Goal: Transaction & Acquisition: Purchase product/service

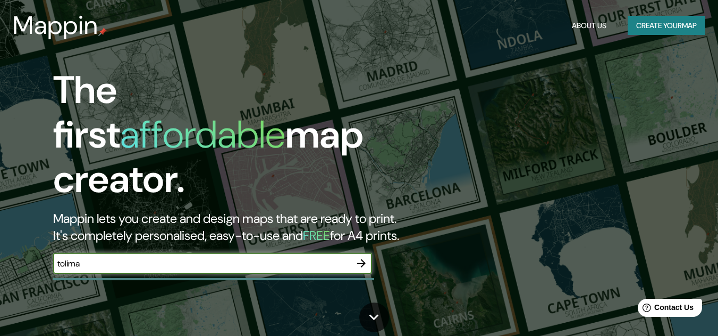
type input "tolima"
click at [652, 24] on button "Create your map" at bounding box center [666, 26] width 78 height 20
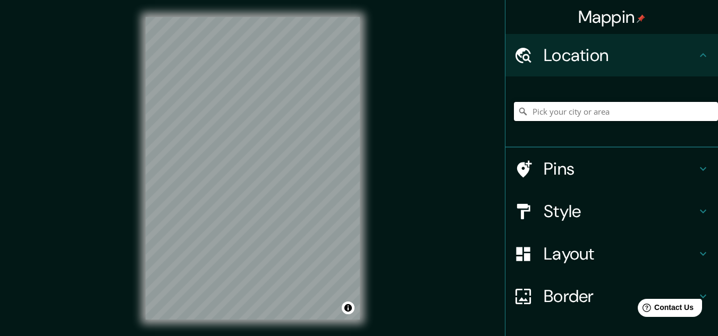
click at [621, 112] on input "Pick your city or area" at bounding box center [616, 111] width 204 height 19
click at [621, 56] on h4 "Location" at bounding box center [620, 55] width 153 height 21
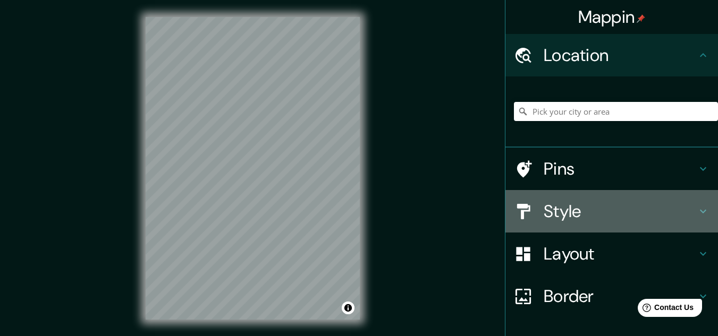
click at [576, 205] on h4 "Style" at bounding box center [620, 211] width 153 height 21
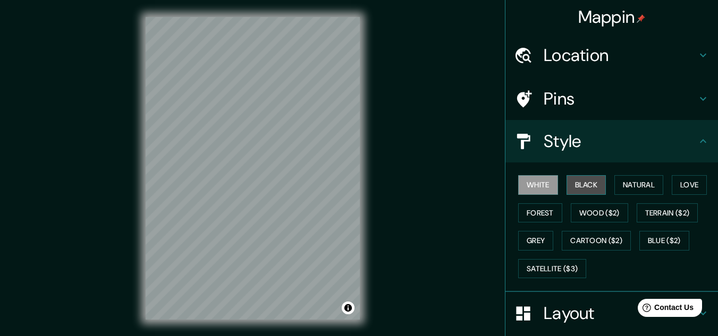
click at [567, 181] on button "Black" at bounding box center [586, 185] width 40 height 20
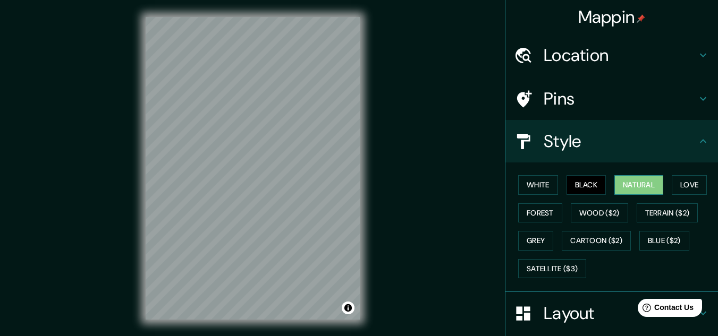
click at [625, 185] on button "Natural" at bounding box center [638, 185] width 49 height 20
click at [688, 187] on button "Love" at bounding box center [689, 185] width 35 height 20
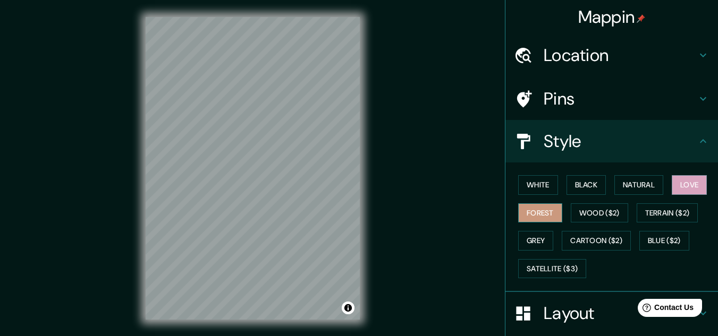
click at [532, 213] on button "Forest" at bounding box center [540, 213] width 44 height 20
click at [518, 183] on button "White" at bounding box center [538, 185] width 40 height 20
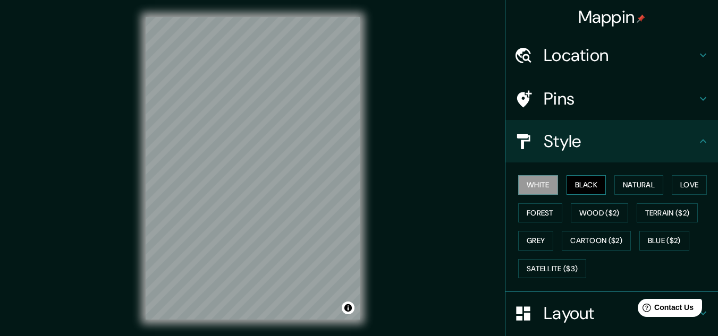
click at [572, 185] on button "Black" at bounding box center [586, 185] width 40 height 20
click at [631, 185] on button "Natural" at bounding box center [638, 185] width 49 height 20
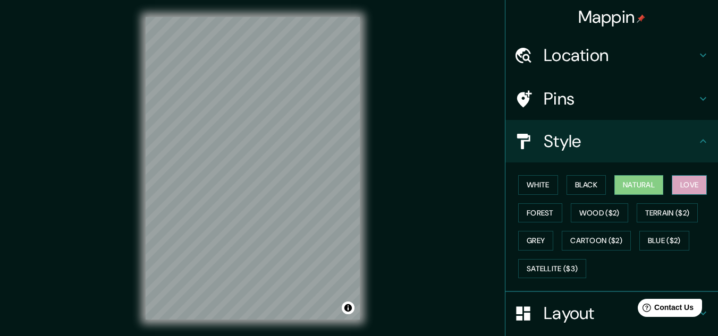
click at [681, 185] on button "Love" at bounding box center [689, 185] width 35 height 20
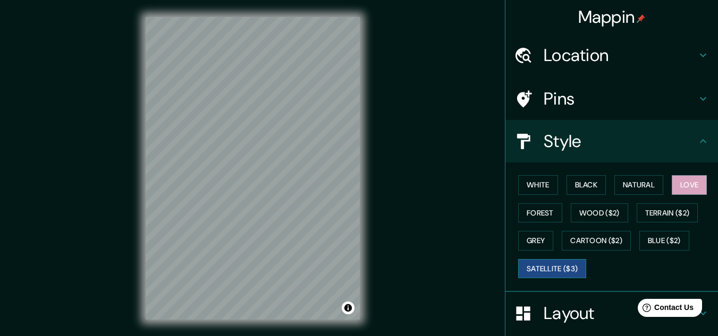
click at [557, 273] on button "Satellite ($3)" at bounding box center [552, 269] width 68 height 20
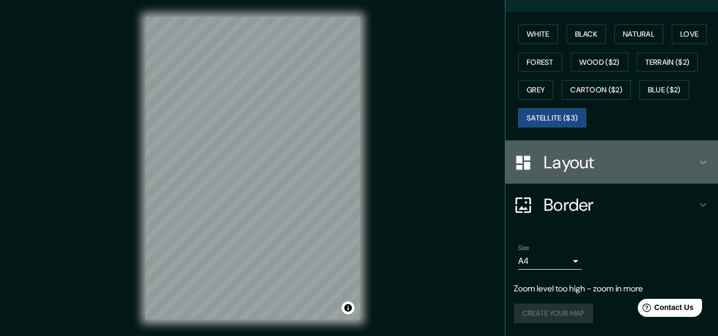
click at [550, 174] on div "Layout" at bounding box center [611, 162] width 213 height 43
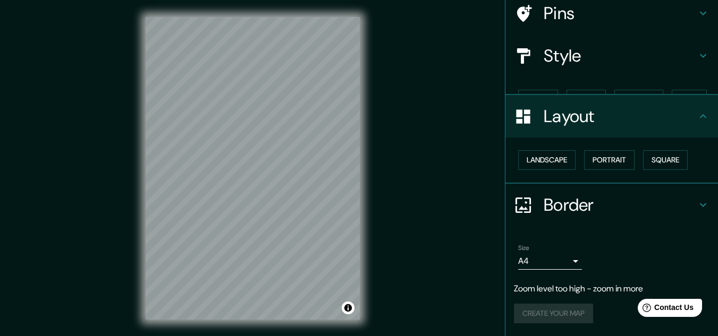
scroll to position [67, 0]
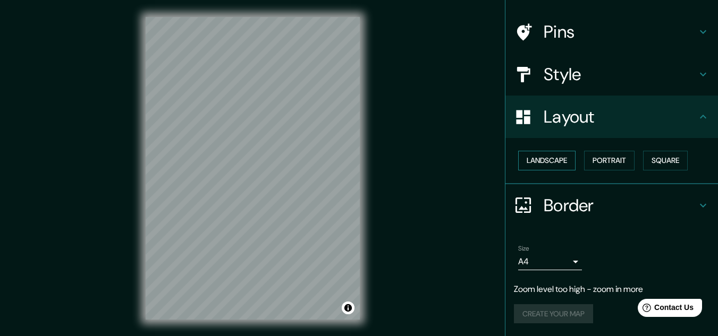
click at [550, 166] on button "Landscape" at bounding box center [546, 161] width 57 height 20
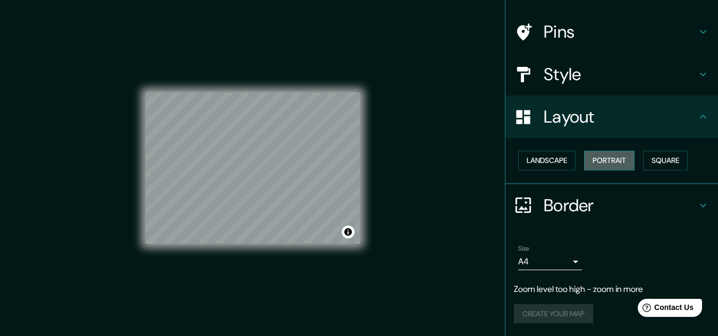
click at [605, 167] on button "Portrait" at bounding box center [609, 161] width 50 height 20
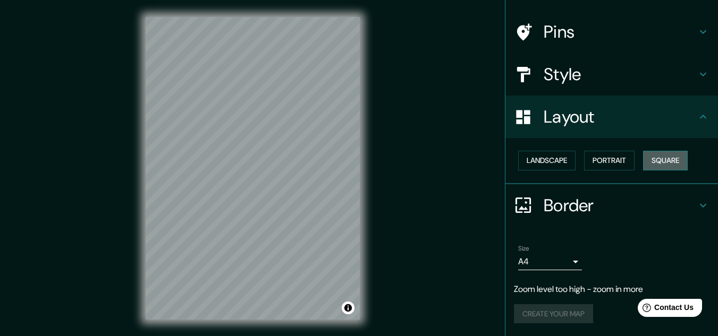
click at [657, 157] on button "Square" at bounding box center [665, 161] width 45 height 20
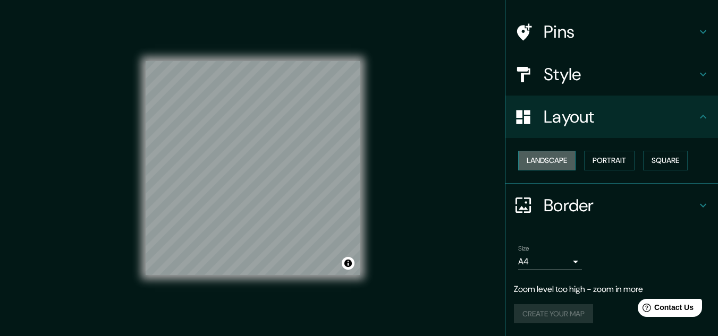
click at [549, 161] on button "Landscape" at bounding box center [546, 161] width 57 height 20
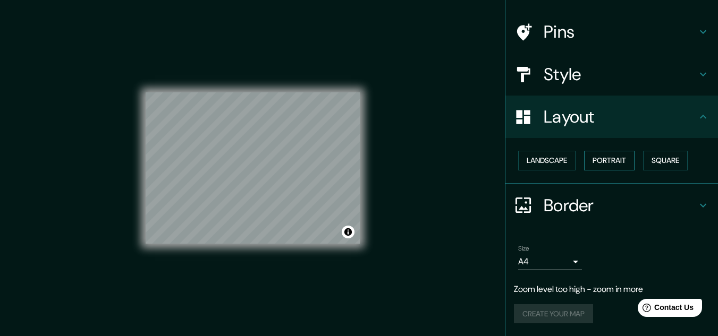
click at [586, 159] on button "Portrait" at bounding box center [609, 161] width 50 height 20
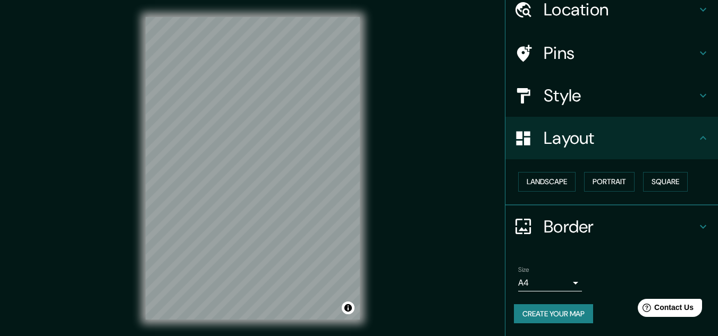
scroll to position [0, 0]
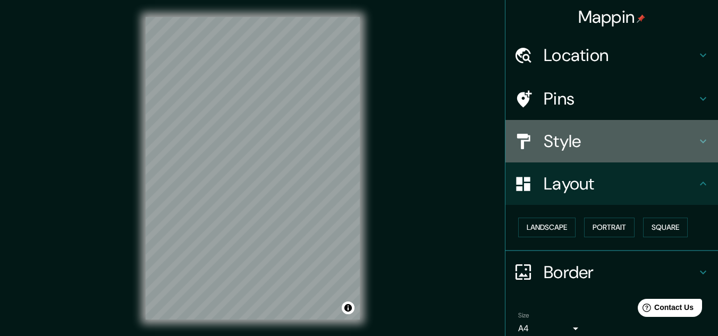
click at [547, 154] on div "Style" at bounding box center [611, 141] width 213 height 43
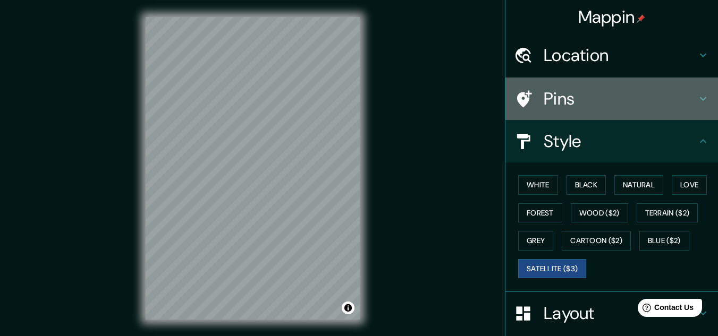
click at [545, 108] on h4 "Pins" at bounding box center [620, 98] width 153 height 21
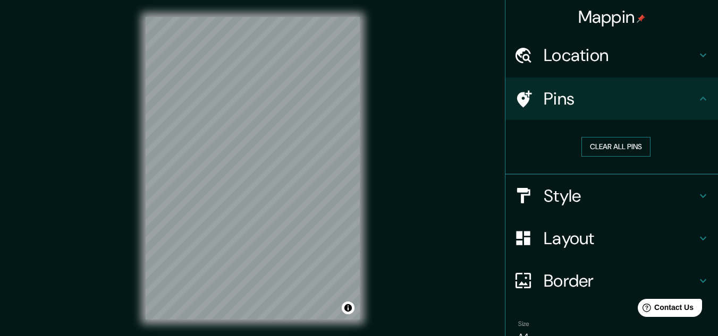
click at [589, 145] on button "Clear all pins" at bounding box center [615, 147] width 69 height 20
click at [568, 67] on div "Location" at bounding box center [611, 55] width 213 height 43
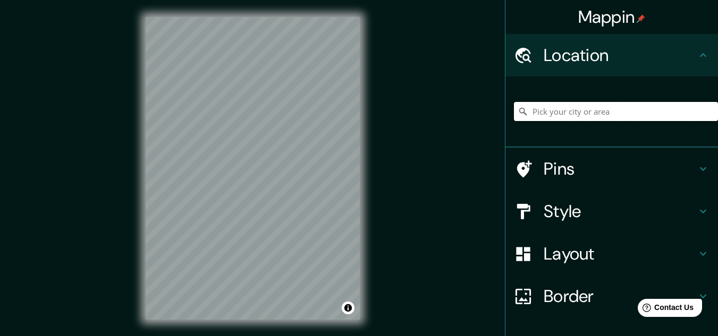
click at [560, 106] on input "Pick your city or area" at bounding box center [616, 111] width 204 height 19
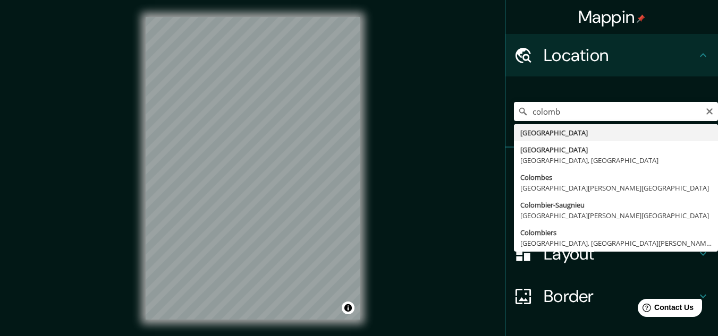
type input "[GEOGRAPHIC_DATA]"
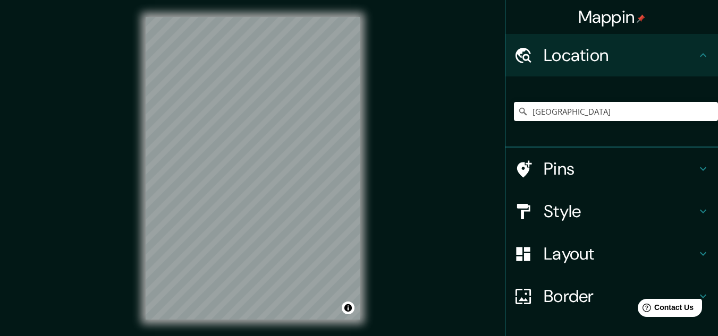
scroll to position [91, 0]
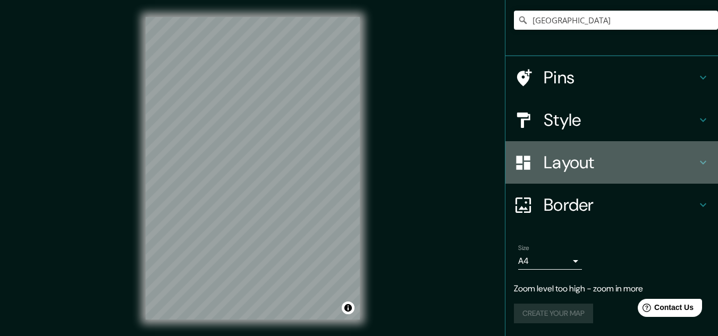
click at [555, 173] on h4 "Layout" at bounding box center [620, 162] width 153 height 21
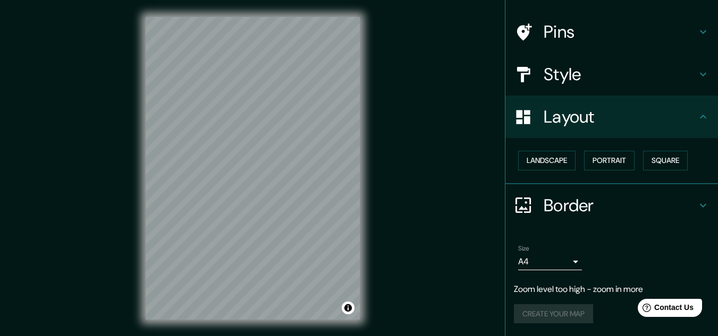
scroll to position [67, 0]
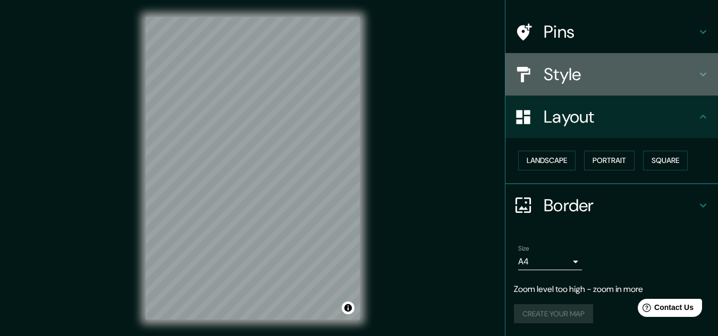
click at [566, 86] on div "Style" at bounding box center [611, 74] width 213 height 43
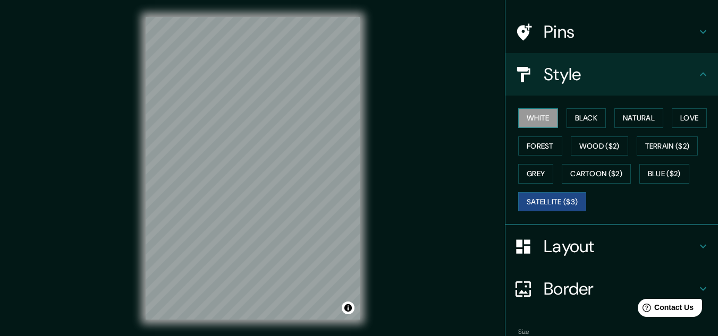
click at [542, 113] on button "White" at bounding box center [538, 118] width 40 height 20
click at [578, 116] on button "Black" at bounding box center [586, 118] width 40 height 20
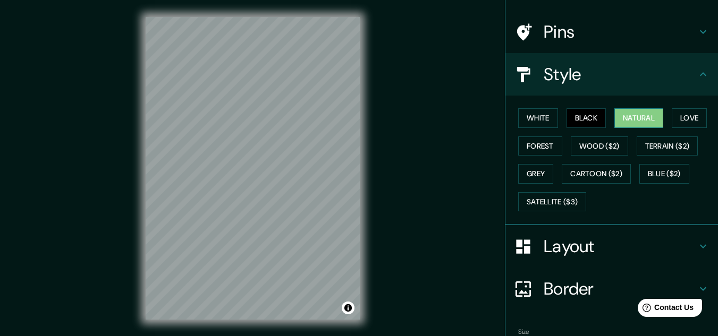
click at [614, 115] on button "Natural" at bounding box center [638, 118] width 49 height 20
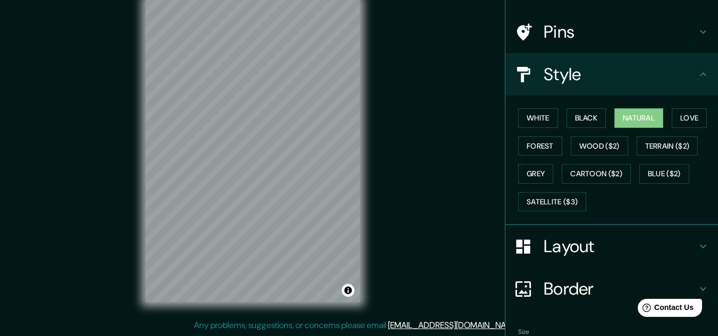
scroll to position [151, 0]
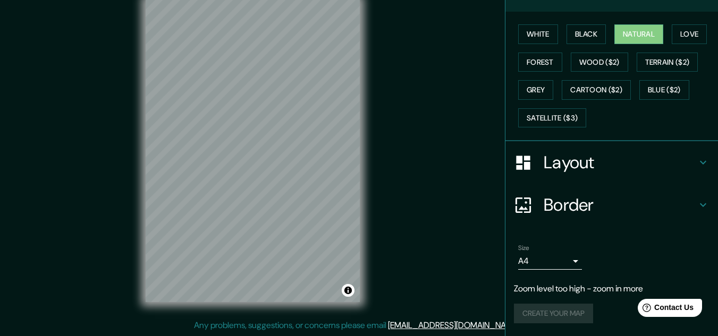
click at [560, 259] on body "Mappin Location [GEOGRAPHIC_DATA] Pins Style White Black Natural Love Forest Wo…" at bounding box center [359, 150] width 718 height 336
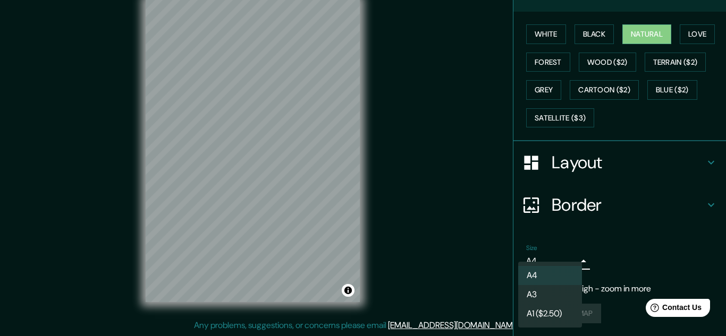
click at [599, 259] on div at bounding box center [363, 168] width 726 height 336
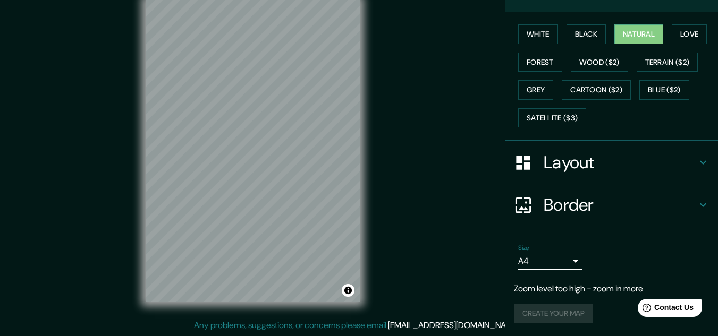
click at [585, 289] on p "Zoom level too high - zoom in more" at bounding box center [612, 289] width 196 height 13
click at [558, 313] on div "Create your map" at bounding box center [612, 314] width 196 height 20
click at [582, 270] on div "Size A4 single" at bounding box center [612, 257] width 196 height 34
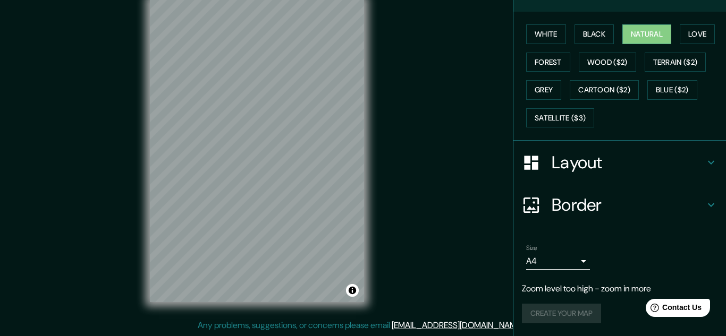
click at [562, 267] on body "Mappin Location [GEOGRAPHIC_DATA] Pins Style White Black Natural Love Forest Wo…" at bounding box center [363, 150] width 726 height 336
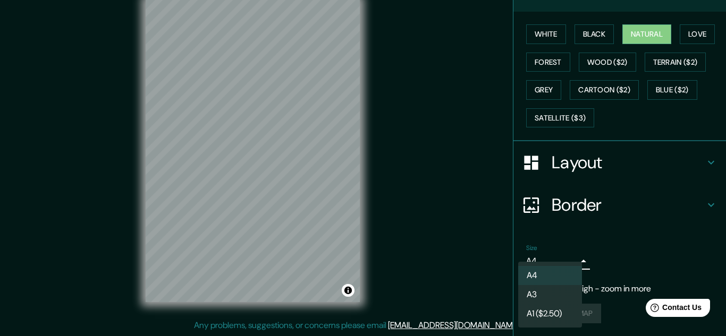
click at [556, 285] on li "A3" at bounding box center [550, 294] width 64 height 19
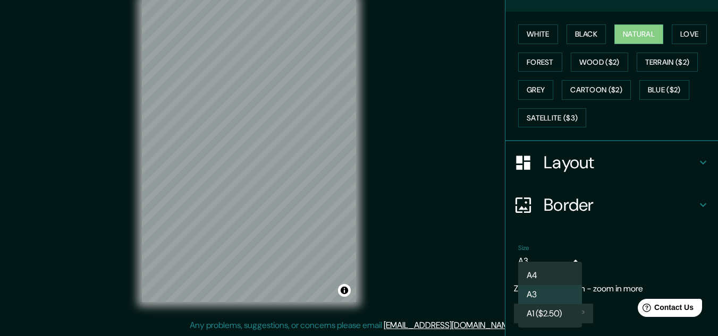
click at [558, 267] on body "Mappin Location [GEOGRAPHIC_DATA] Pins Style White Black Natural Love Forest Wo…" at bounding box center [359, 150] width 718 height 336
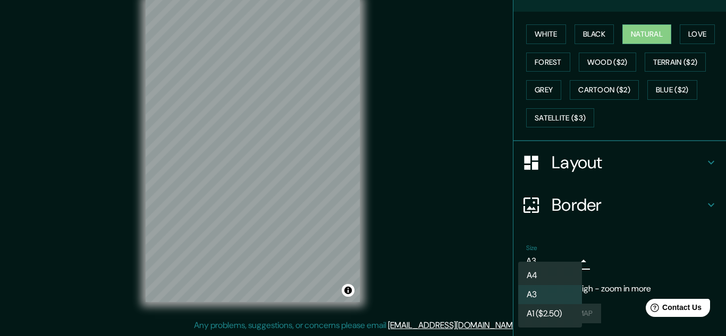
click at [560, 277] on li "A4" at bounding box center [550, 275] width 64 height 19
type input "single"
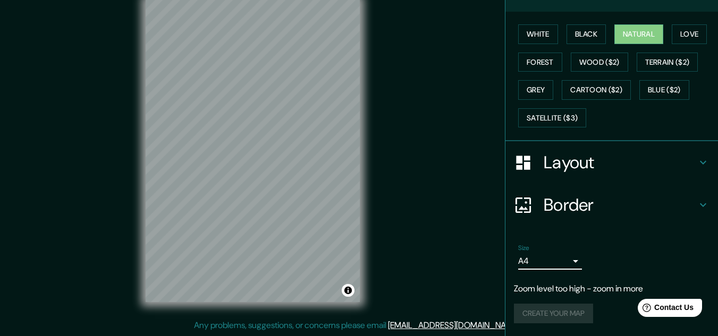
click at [472, 233] on div "Mappin Location [GEOGRAPHIC_DATA] Pins Style White Black Natural Love Forest Wo…" at bounding box center [359, 159] width 718 height 354
click at [578, 295] on p "Zoom level too high - zoom in more" at bounding box center [612, 289] width 196 height 13
click at [595, 293] on p "Zoom level too high - zoom in more" at bounding box center [612, 289] width 196 height 13
click at [530, 318] on div "Create your map" at bounding box center [612, 314] width 196 height 20
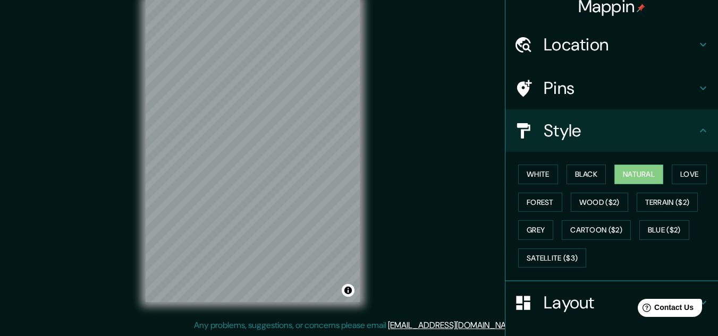
scroll to position [0, 0]
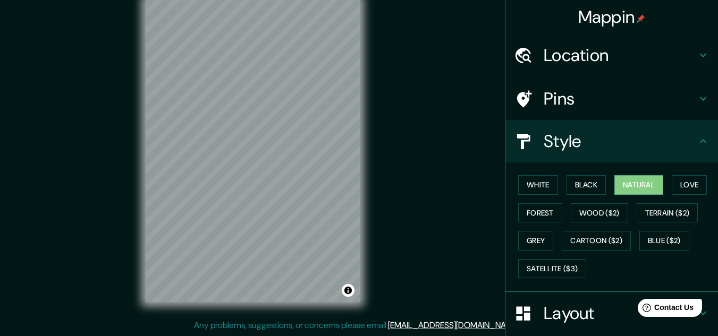
click at [615, 9] on h4 "Mappin" at bounding box center [611, 16] width 67 height 21
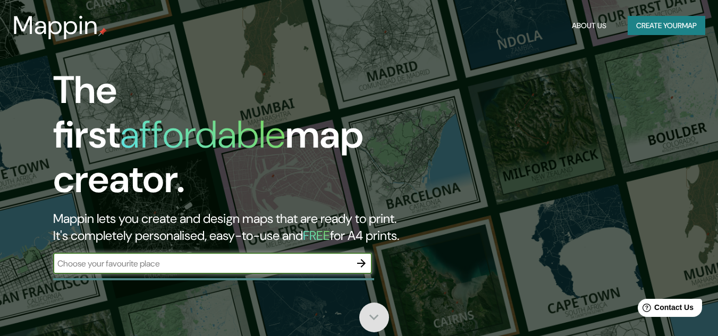
click at [367, 314] on icon at bounding box center [373, 317] width 19 height 19
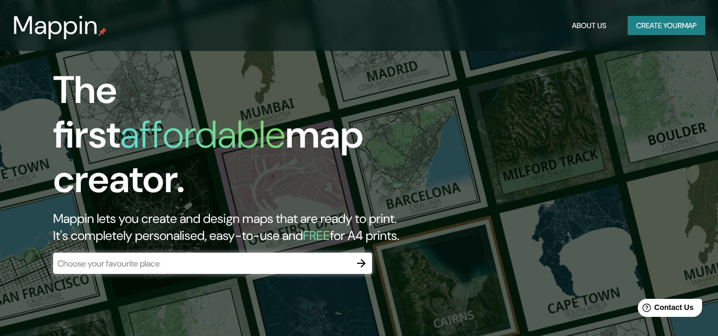
scroll to position [336, 0]
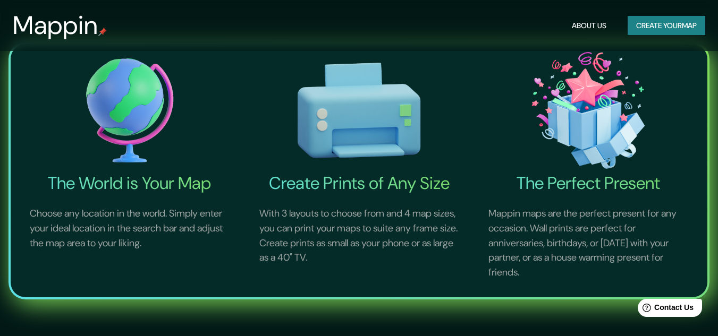
click at [595, 31] on button "About Us" at bounding box center [588, 26] width 43 height 20
click at [642, 31] on button "Create your map" at bounding box center [666, 26] width 78 height 20
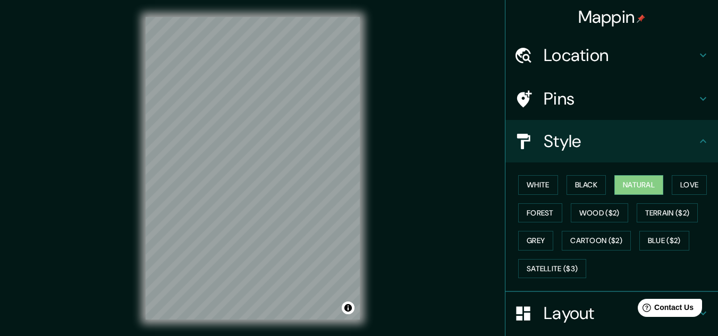
click at [366, 36] on div "© Mapbox © OpenStreetMap Improve this map" at bounding box center [253, 168] width 248 height 337
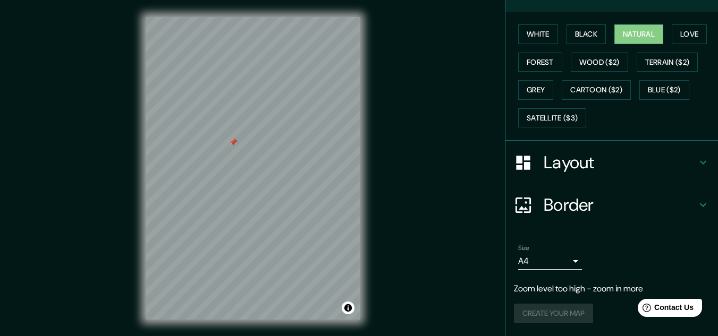
click at [564, 309] on div "Create your map" at bounding box center [612, 314] width 196 height 20
click at [555, 287] on p "Zoom level too high - zoom in more" at bounding box center [612, 289] width 196 height 13
click at [598, 287] on p "Zoom level too high - zoom in more" at bounding box center [612, 289] width 196 height 13
click at [697, 200] on icon at bounding box center [703, 205] width 13 height 13
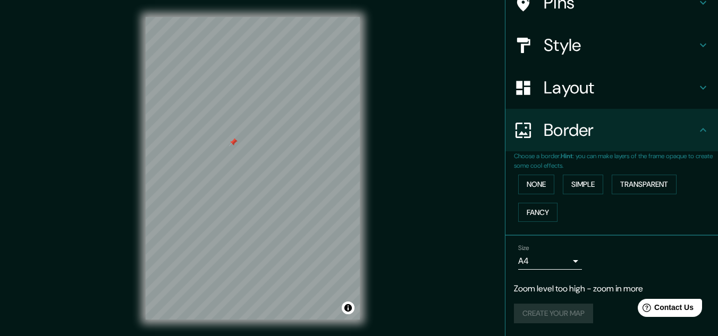
scroll to position [96, 0]
click at [542, 182] on button "None" at bounding box center [536, 185] width 36 height 20
click at [538, 208] on button "Fancy" at bounding box center [537, 213] width 39 height 20
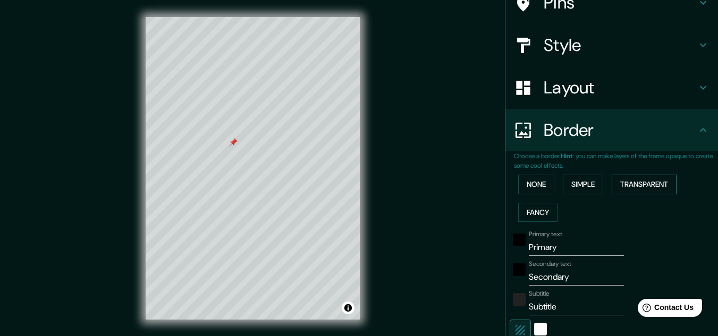
click at [627, 183] on button "Transparent" at bounding box center [644, 185] width 65 height 20
click at [530, 180] on button "None" at bounding box center [536, 185] width 36 height 20
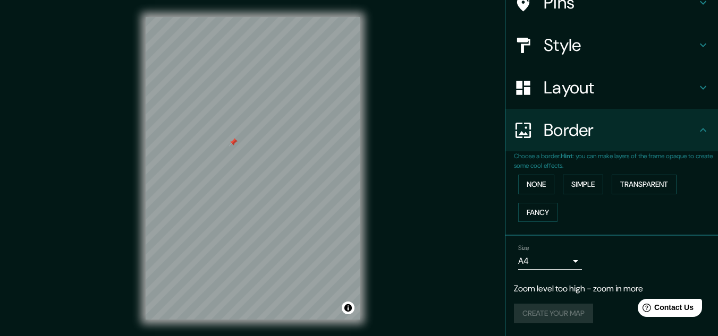
scroll to position [0, 0]
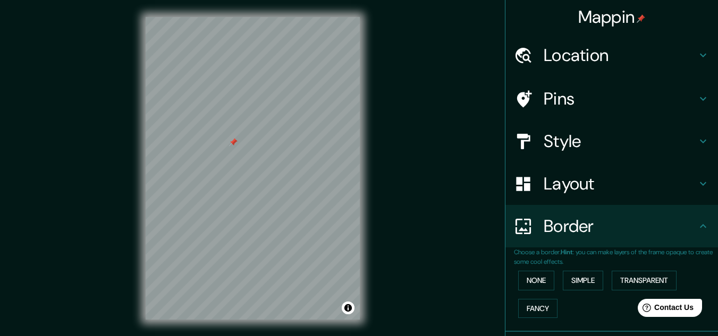
click at [609, 93] on h4 "Pins" at bounding box center [620, 98] width 153 height 21
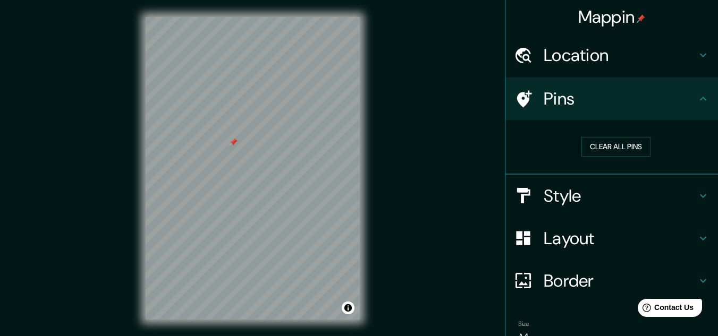
click at [233, 145] on div at bounding box center [233, 142] width 9 height 9
click at [233, 144] on div at bounding box center [235, 142] width 9 height 9
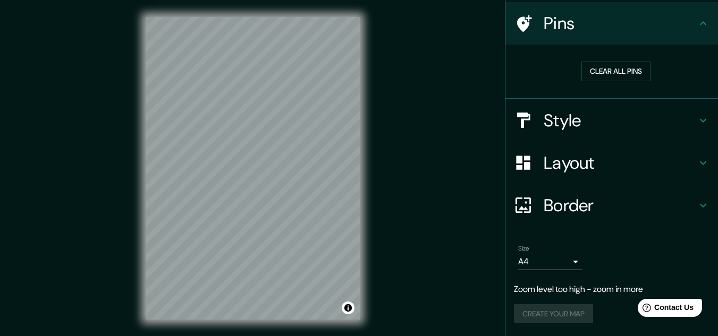
click at [566, 316] on div "Create your map" at bounding box center [612, 314] width 196 height 20
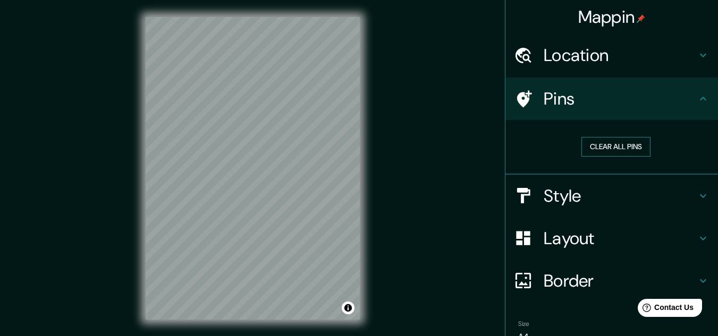
click at [601, 143] on button "Clear all pins" at bounding box center [615, 147] width 69 height 20
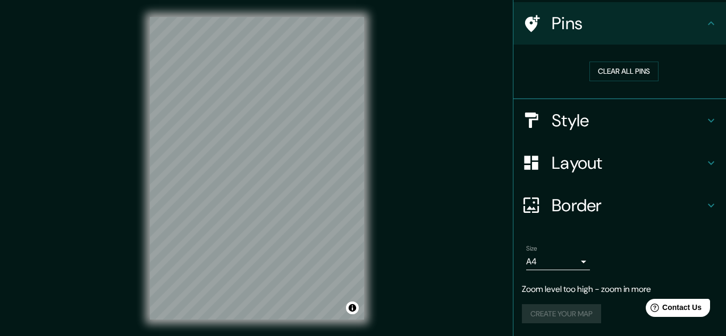
click at [565, 268] on body "Mappin Location Pins Clear all pins Style Layout Border Choose a border. Hint :…" at bounding box center [363, 168] width 726 height 336
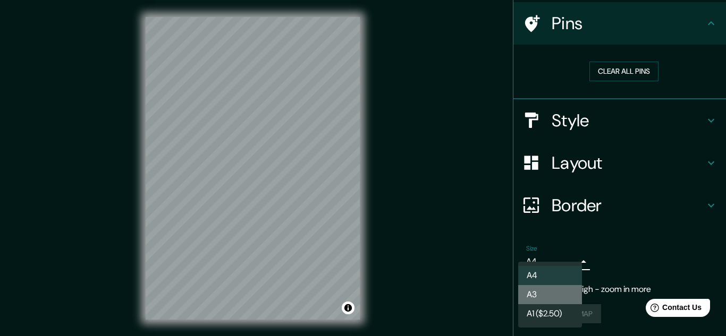
click at [556, 293] on li "A3" at bounding box center [550, 294] width 64 height 19
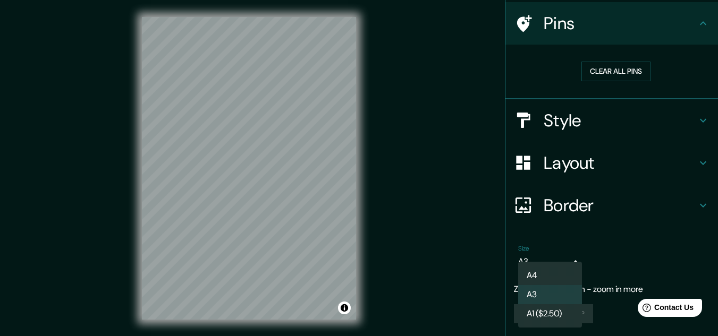
click at [555, 260] on body "Mappin Location Pins Clear all pins Style Layout Border Choose a border. Hint :…" at bounding box center [359, 168] width 718 height 336
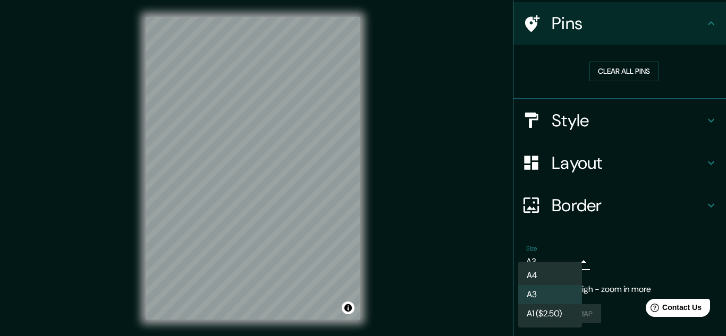
click at [548, 269] on li "A4" at bounding box center [550, 275] width 64 height 19
type input "single"
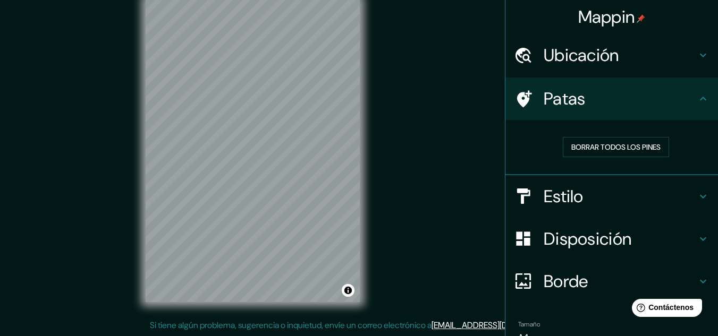
scroll to position [77, 0]
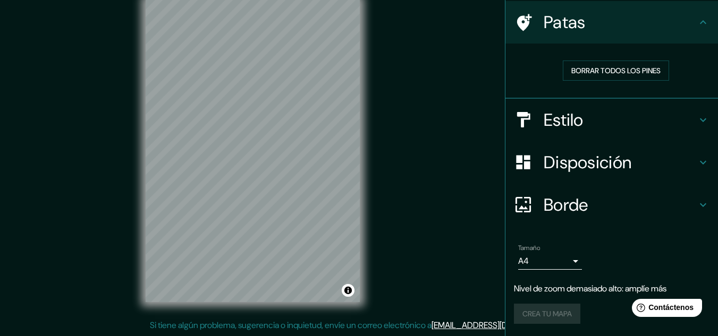
click at [550, 318] on div "Crea tu mapa" at bounding box center [612, 314] width 196 height 20
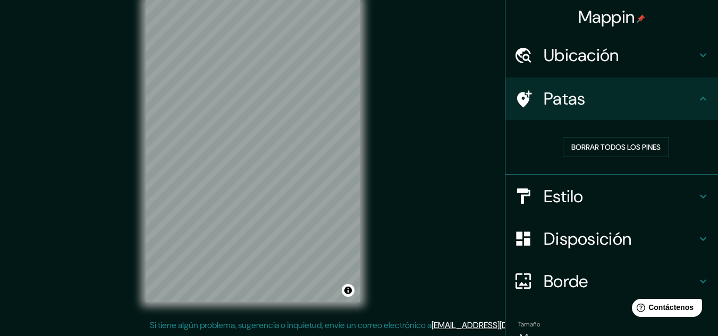
click at [566, 52] on font "Ubicación" at bounding box center [581, 55] width 75 height 22
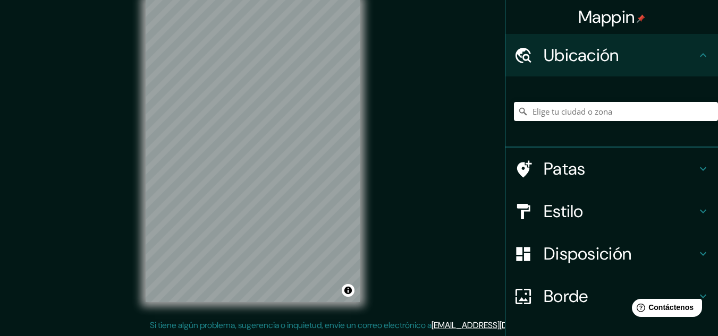
click at [598, 22] on font "Mappin" at bounding box center [606, 17] width 57 height 22
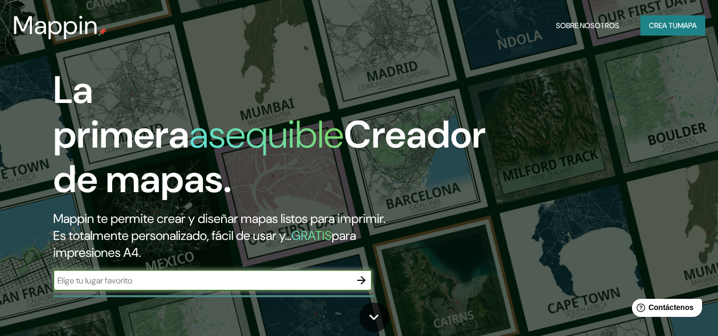
click at [366, 279] on icon "button" at bounding box center [361, 280] width 13 height 13
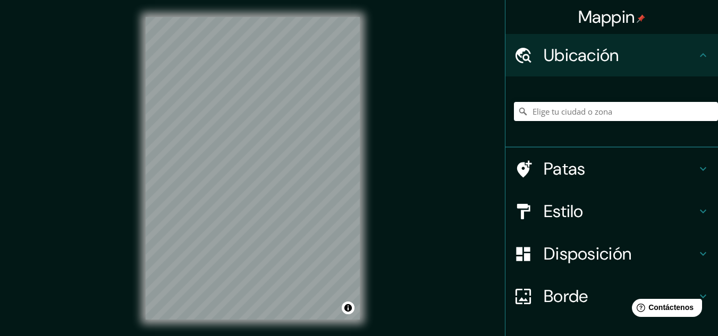
click at [230, 175] on div "© Mapbox © OpenStreetMap Improve this map" at bounding box center [253, 168] width 248 height 337
drag, startPoint x: 142, startPoint y: 188, endPoint x: 716, endPoint y: 303, distance: 584.7
click at [711, 283] on div "Mappin Ubicación Patas Estilo Disposición [PERSON_NAME] un [PERSON_NAME]. Conse…" at bounding box center [359, 177] width 718 height 354
click at [623, 309] on html "Help Contáctenos" at bounding box center [664, 306] width 83 height 22
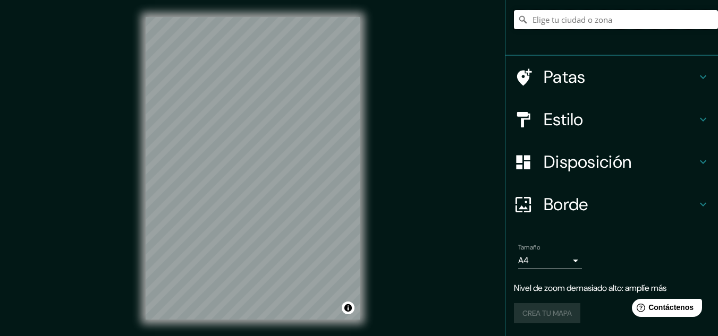
click at [541, 23] on input "Elige tu ciudad o zona" at bounding box center [616, 19] width 204 height 19
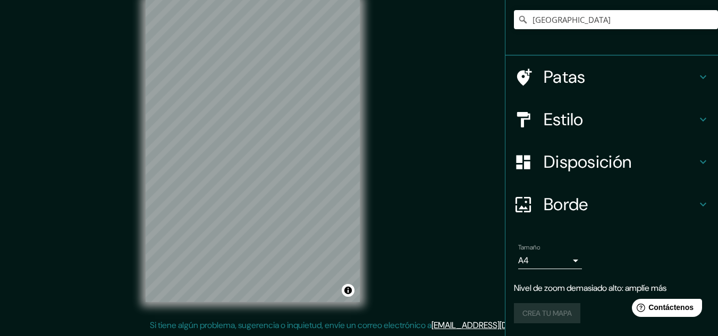
click at [531, 311] on div "Crea tu mapa" at bounding box center [612, 313] width 196 height 20
click at [583, 24] on input "[GEOGRAPHIC_DATA]" at bounding box center [616, 19] width 204 height 19
type input "C"
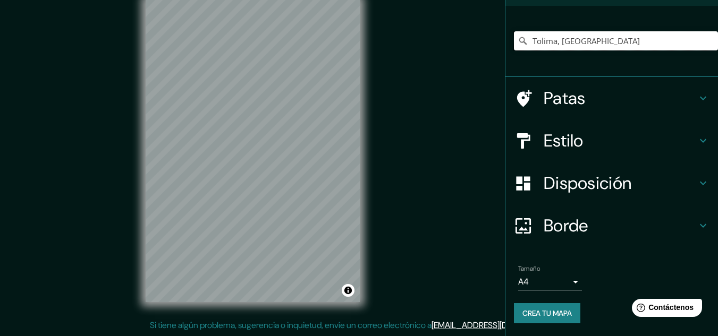
type input "Tolima, [GEOGRAPHIC_DATA]"
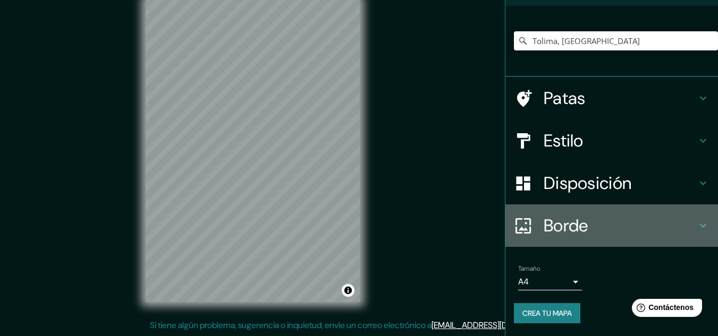
click at [564, 230] on font "Borde" at bounding box center [566, 226] width 45 height 22
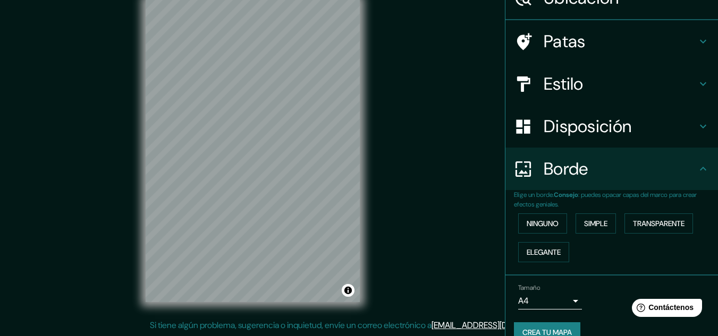
scroll to position [71, 0]
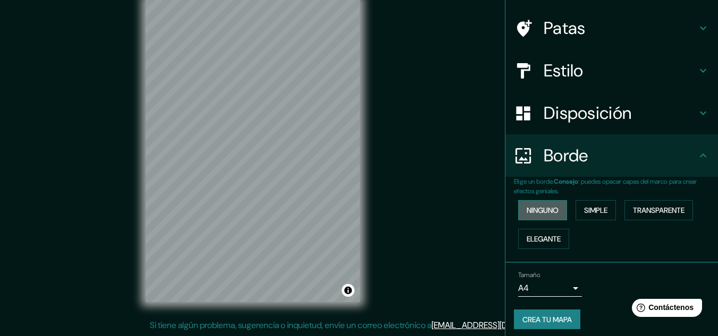
click at [534, 212] on font "Ninguno" at bounding box center [543, 211] width 32 height 10
click at [584, 212] on font "Simple" at bounding box center [595, 211] width 23 height 10
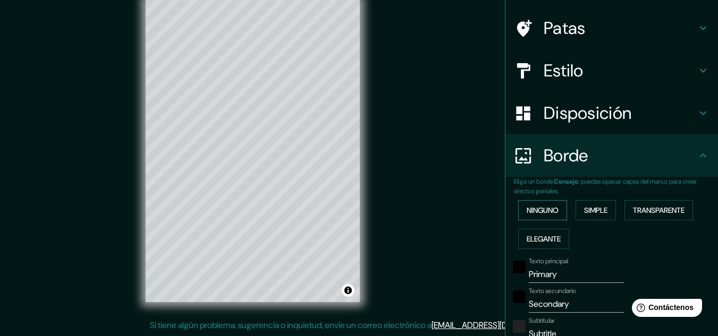
click at [546, 210] on font "Ninguno" at bounding box center [543, 211] width 32 height 10
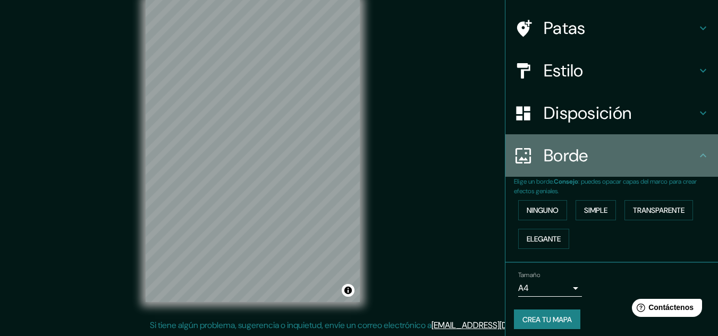
click at [561, 148] on font "Borde" at bounding box center [566, 156] width 45 height 22
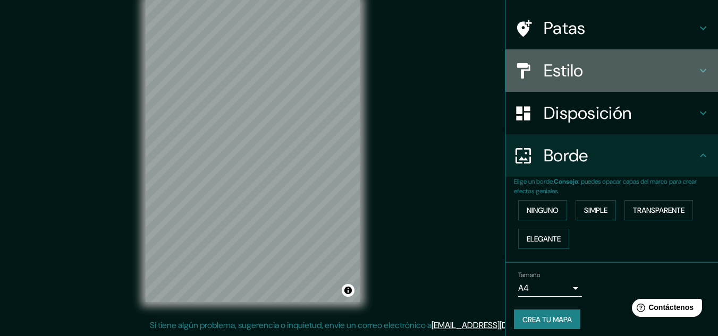
click at [545, 81] on font "Estilo" at bounding box center [564, 71] width 40 height 22
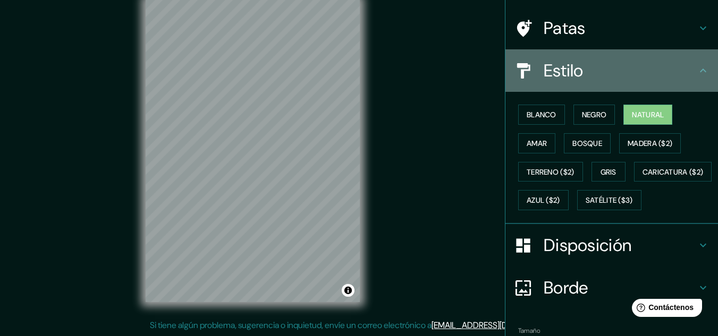
click at [545, 79] on font "Estilo" at bounding box center [564, 71] width 40 height 22
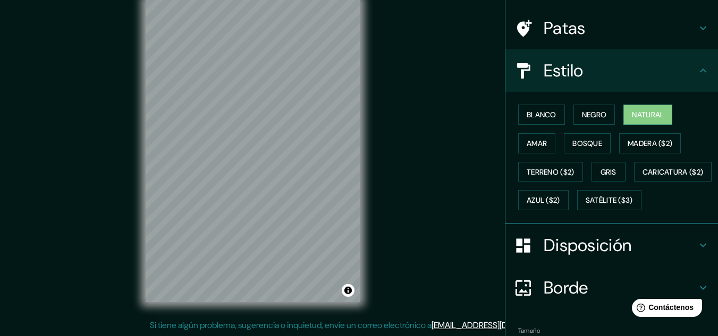
click at [535, 255] on div at bounding box center [529, 245] width 30 height 19
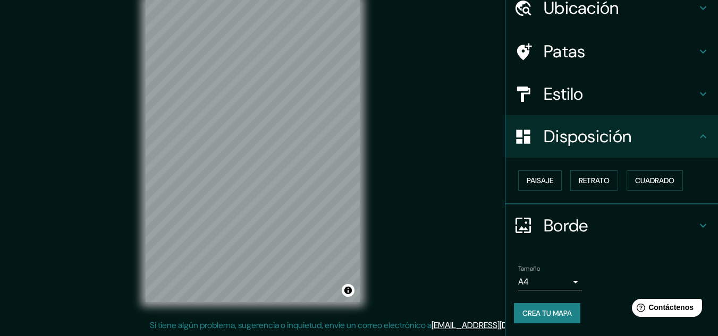
scroll to position [47, 0]
click at [541, 182] on font "Paisaje" at bounding box center [540, 181] width 27 height 10
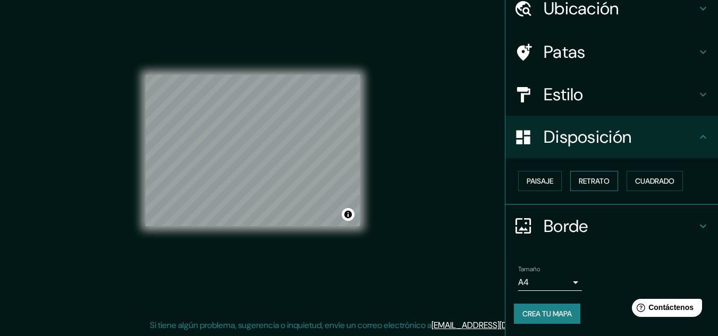
click at [579, 182] on font "Retrato" at bounding box center [594, 181] width 31 height 10
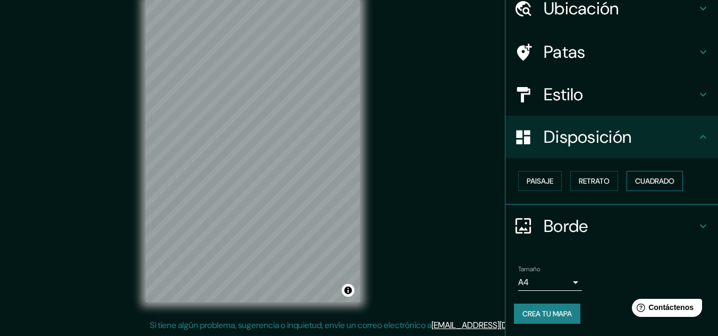
click at [635, 183] on font "Cuadrado" at bounding box center [654, 181] width 39 height 10
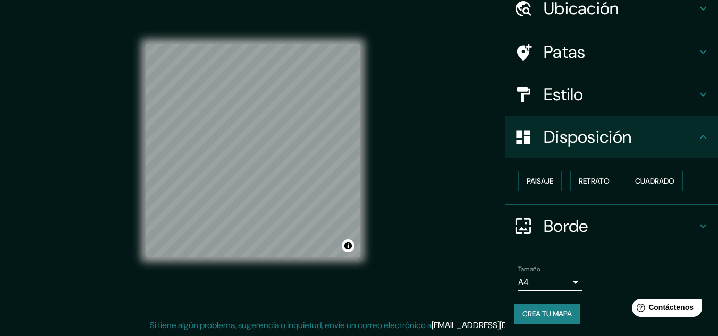
click at [527, 304] on button "Crea tu mapa" at bounding box center [547, 314] width 66 height 20
click at [545, 311] on div "Crea tu mapa" at bounding box center [612, 314] width 196 height 20
click at [540, 313] on font "Crea tu mapa" at bounding box center [546, 314] width 49 height 10
click at [535, 309] on font "Crea tu mapa" at bounding box center [546, 314] width 49 height 10
click at [600, 305] on div "Crea tu mapa" at bounding box center [612, 314] width 196 height 20
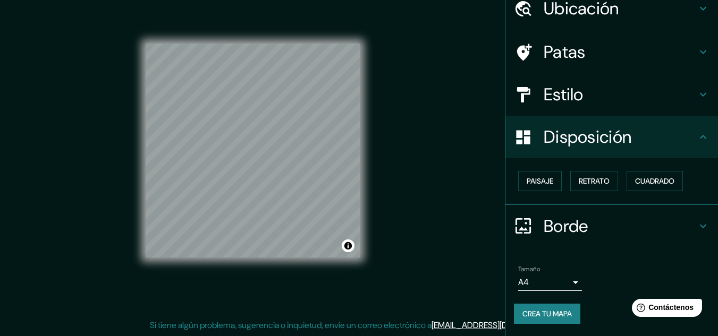
click at [564, 315] on font "Crea tu mapa" at bounding box center [546, 314] width 49 height 10
click at [564, 315] on div "Crea tu mapa" at bounding box center [612, 314] width 196 height 20
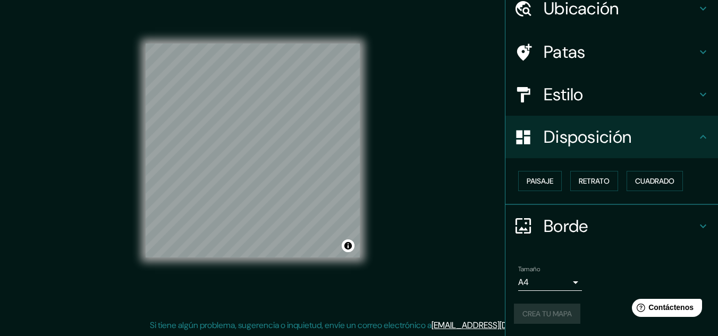
click at [564, 315] on div "Crea tu mapa" at bounding box center [612, 314] width 196 height 20
click at [566, 310] on font "Crea tu mapa" at bounding box center [546, 314] width 49 height 10
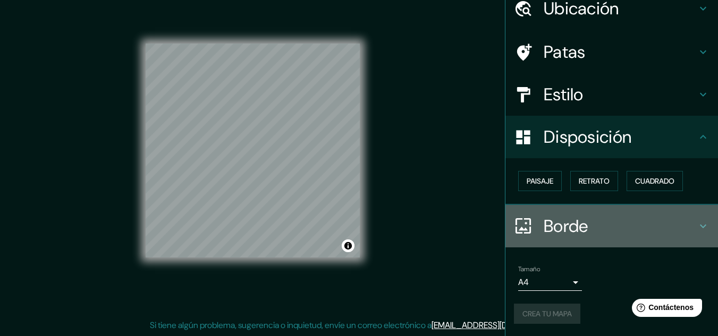
click at [575, 230] on font "Borde" at bounding box center [566, 226] width 45 height 22
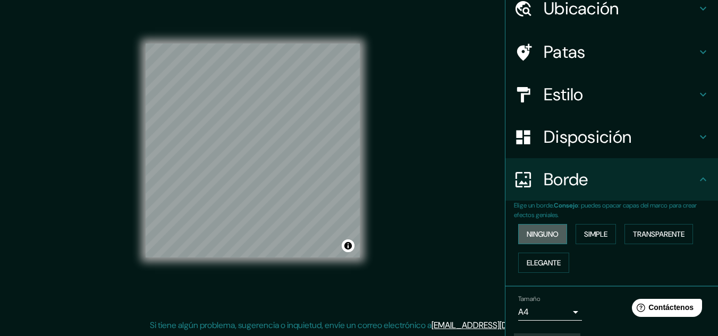
click at [542, 228] on font "Ninguno" at bounding box center [543, 234] width 32 height 14
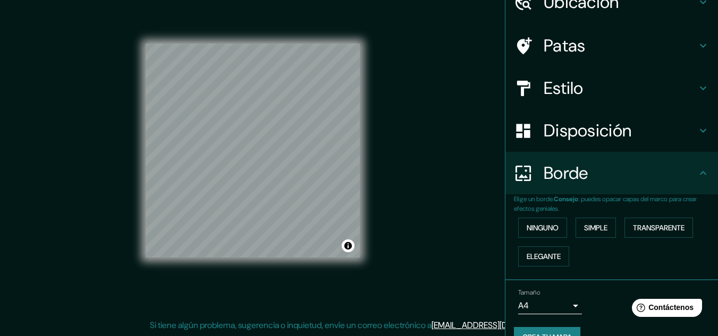
scroll to position [77, 0]
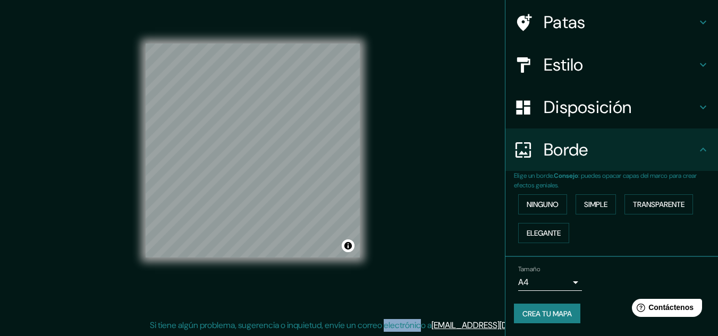
drag, startPoint x: 457, startPoint y: 328, endPoint x: 419, endPoint y: 325, distance: 38.9
click at [419, 325] on font "Si tiene algún problema, sugerencia o inquietud, envíe un correo electrónico a" at bounding box center [291, 325] width 282 height 11
click at [425, 279] on div "Mappin Ubicación [GEOGRAPHIC_DATA], [GEOGRAPHIC_DATA] [GEOGRAPHIC_DATA] [GEOGRA…" at bounding box center [359, 159] width 718 height 354
click at [569, 325] on div "Tamaño A4 single Crea tu mapa" at bounding box center [612, 296] width 196 height 71
click at [542, 310] on font "Crea tu mapa" at bounding box center [546, 314] width 49 height 14
